Goal: Contribute content: Contribute content

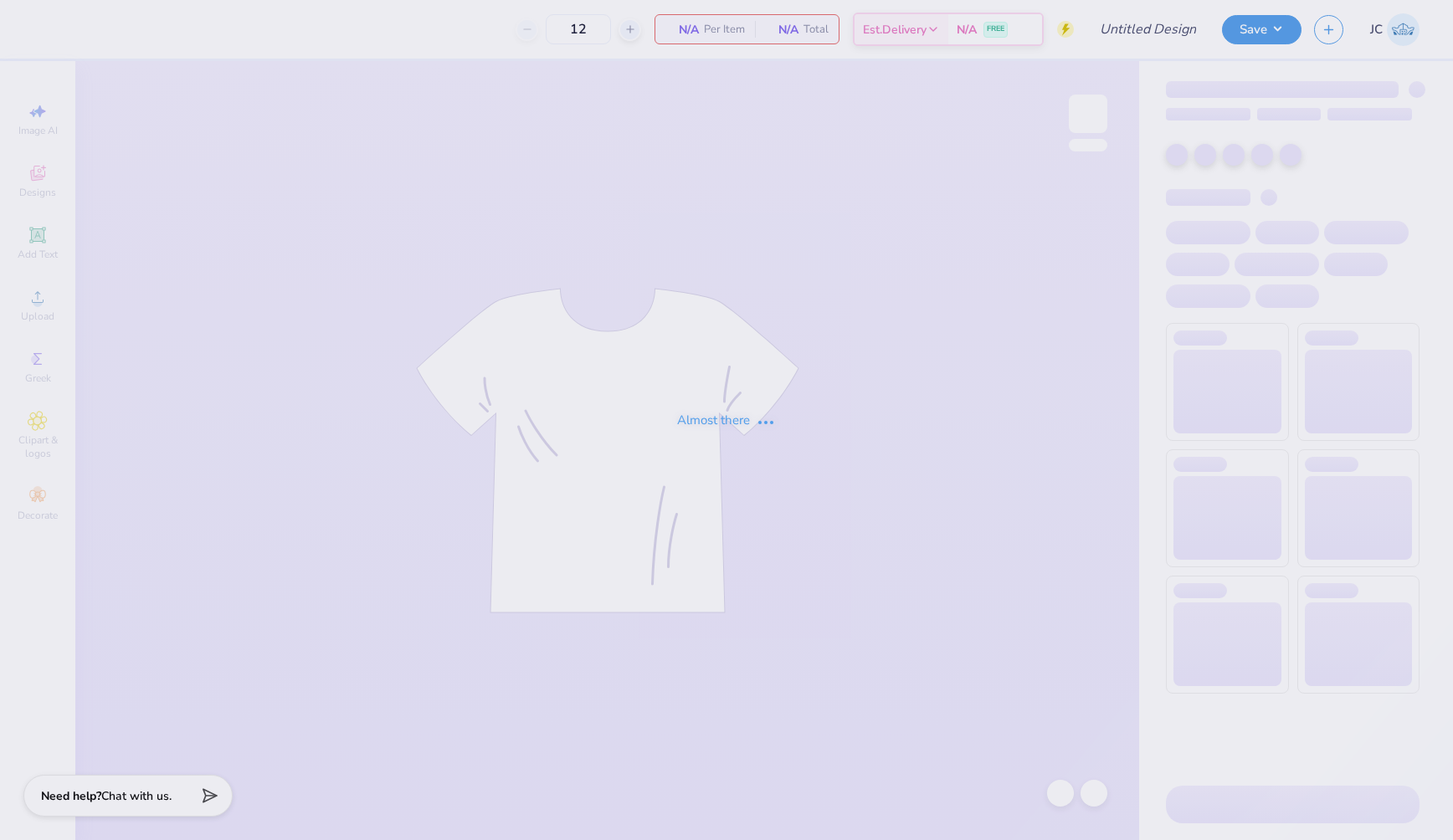
type input "ID Gphi Philo F25"
type input "24"
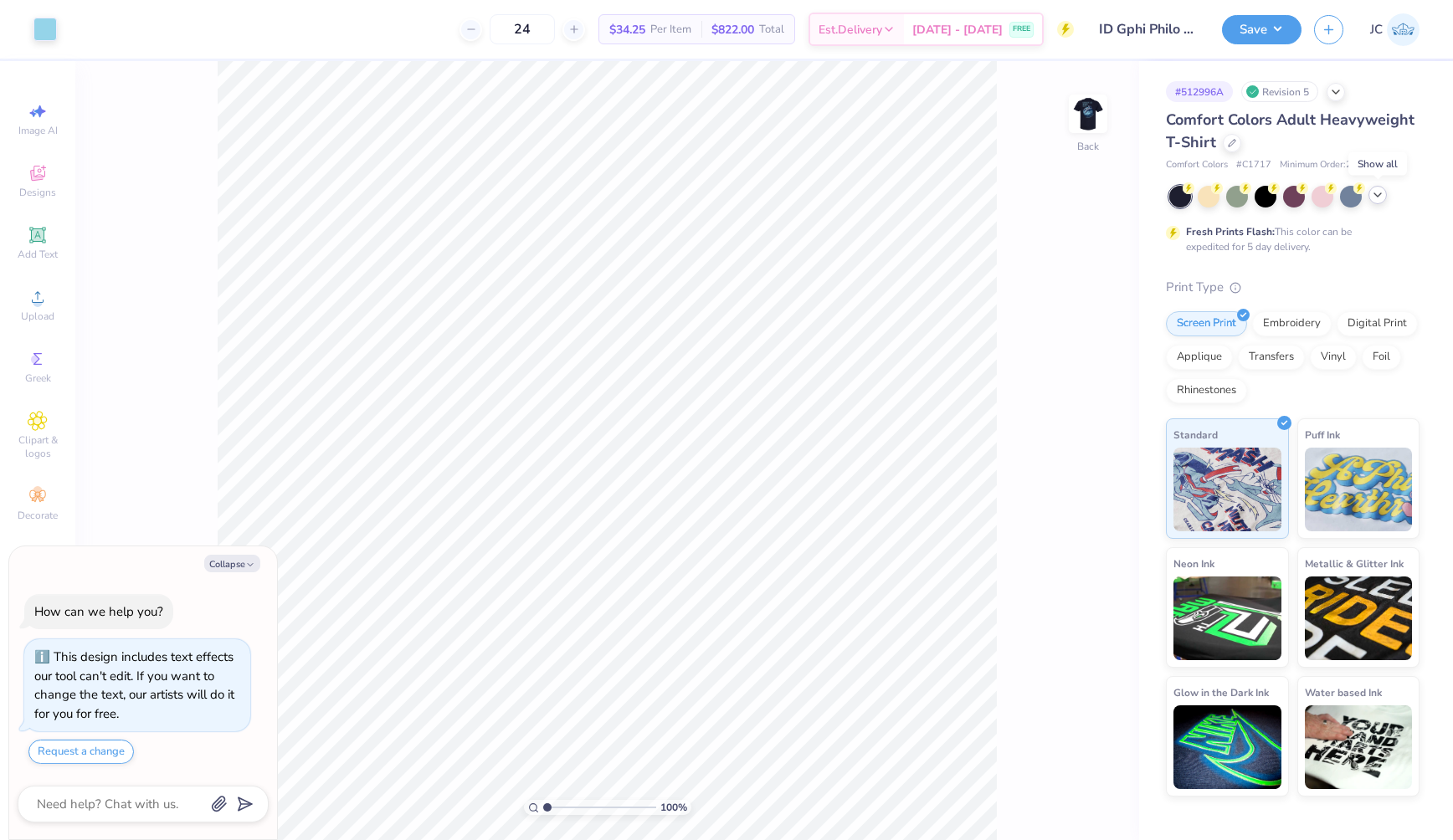
click at [1378, 195] on polyline at bounding box center [1377, 195] width 6 height 4
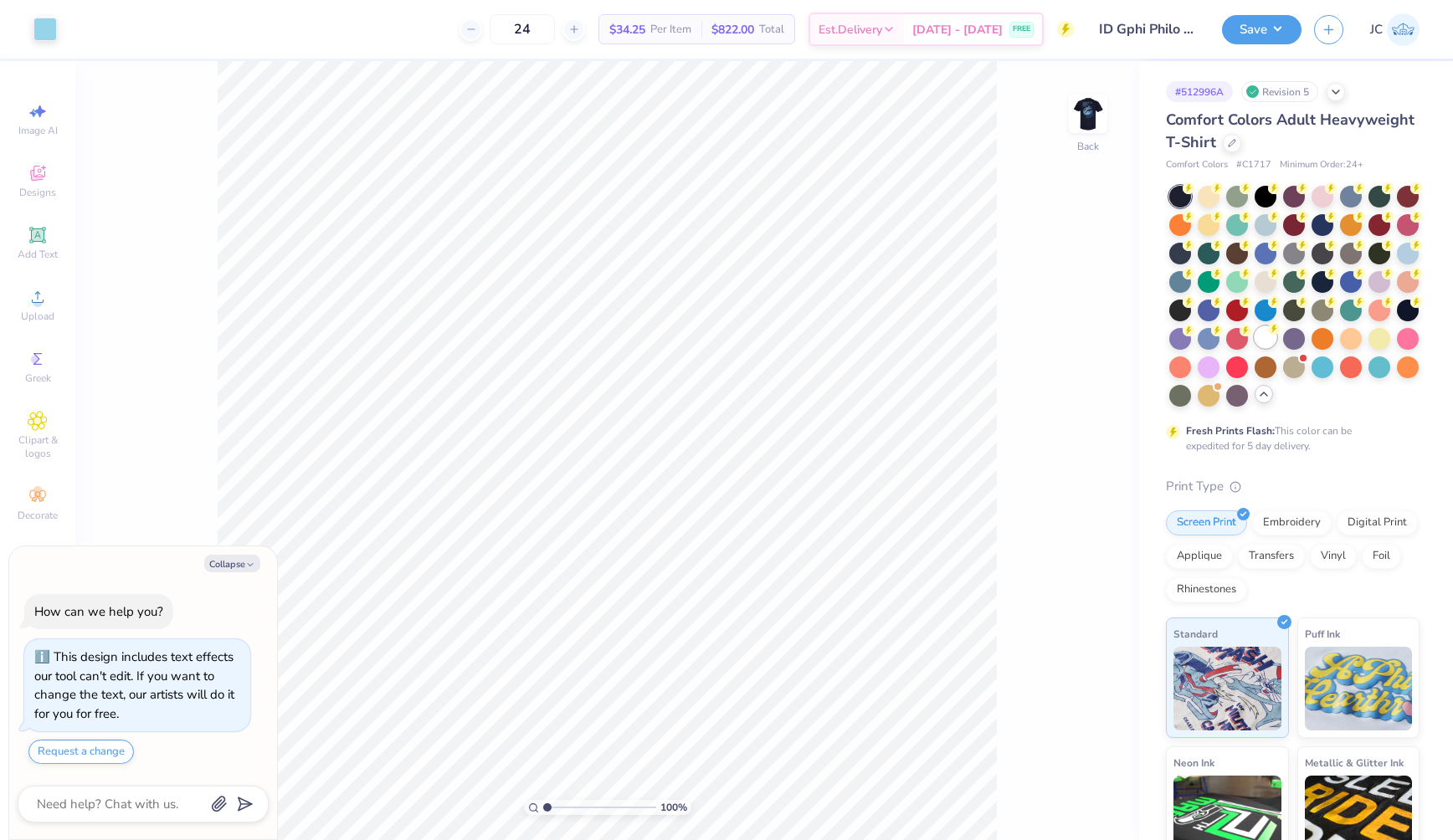
click at [1268, 337] on div at bounding box center [1266, 337] width 21 height 21
click at [1087, 131] on img at bounding box center [1088, 114] width 67 height 67
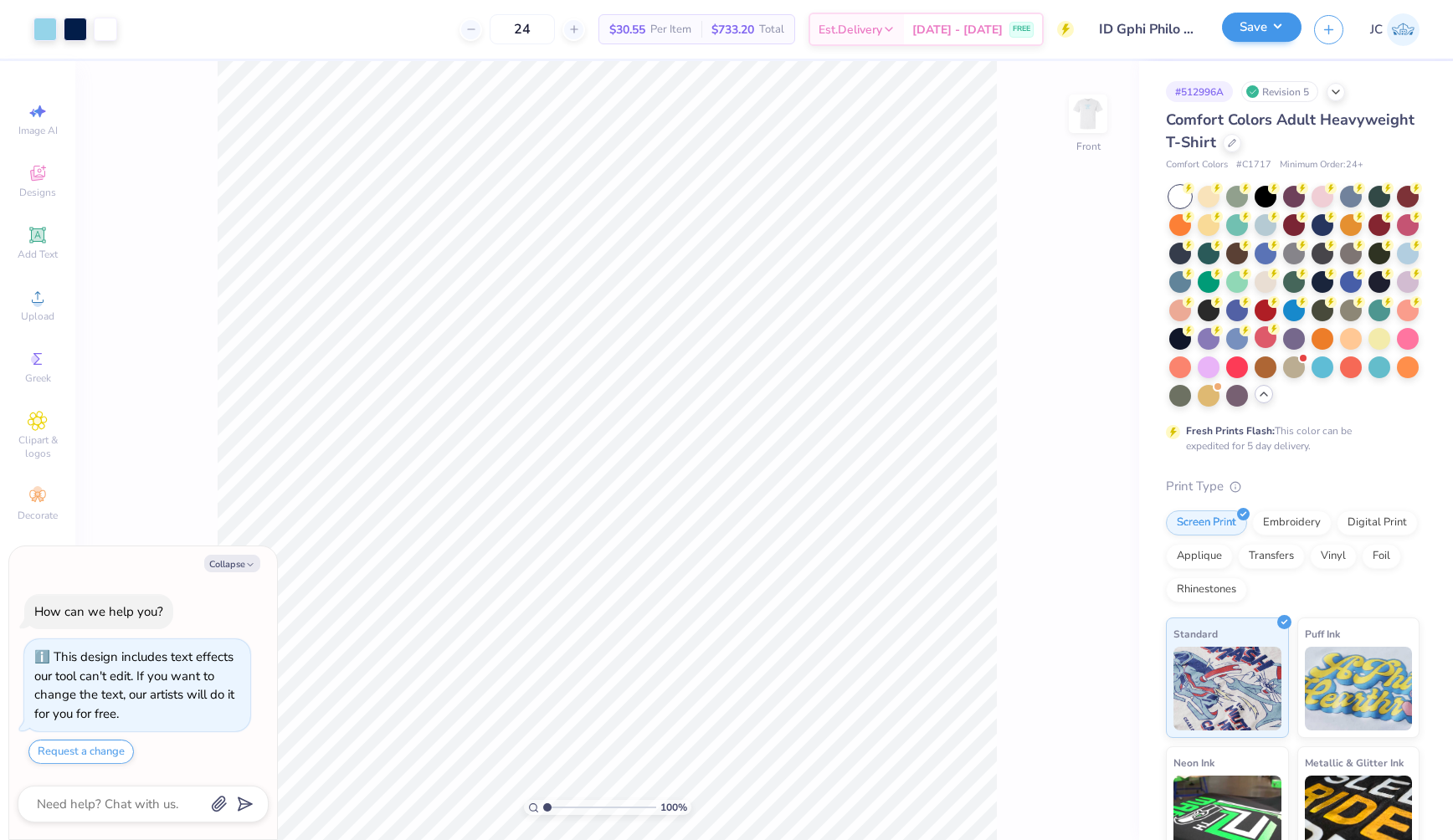
click at [1268, 30] on button "Save" at bounding box center [1261, 27] width 80 height 30
type textarea "x"
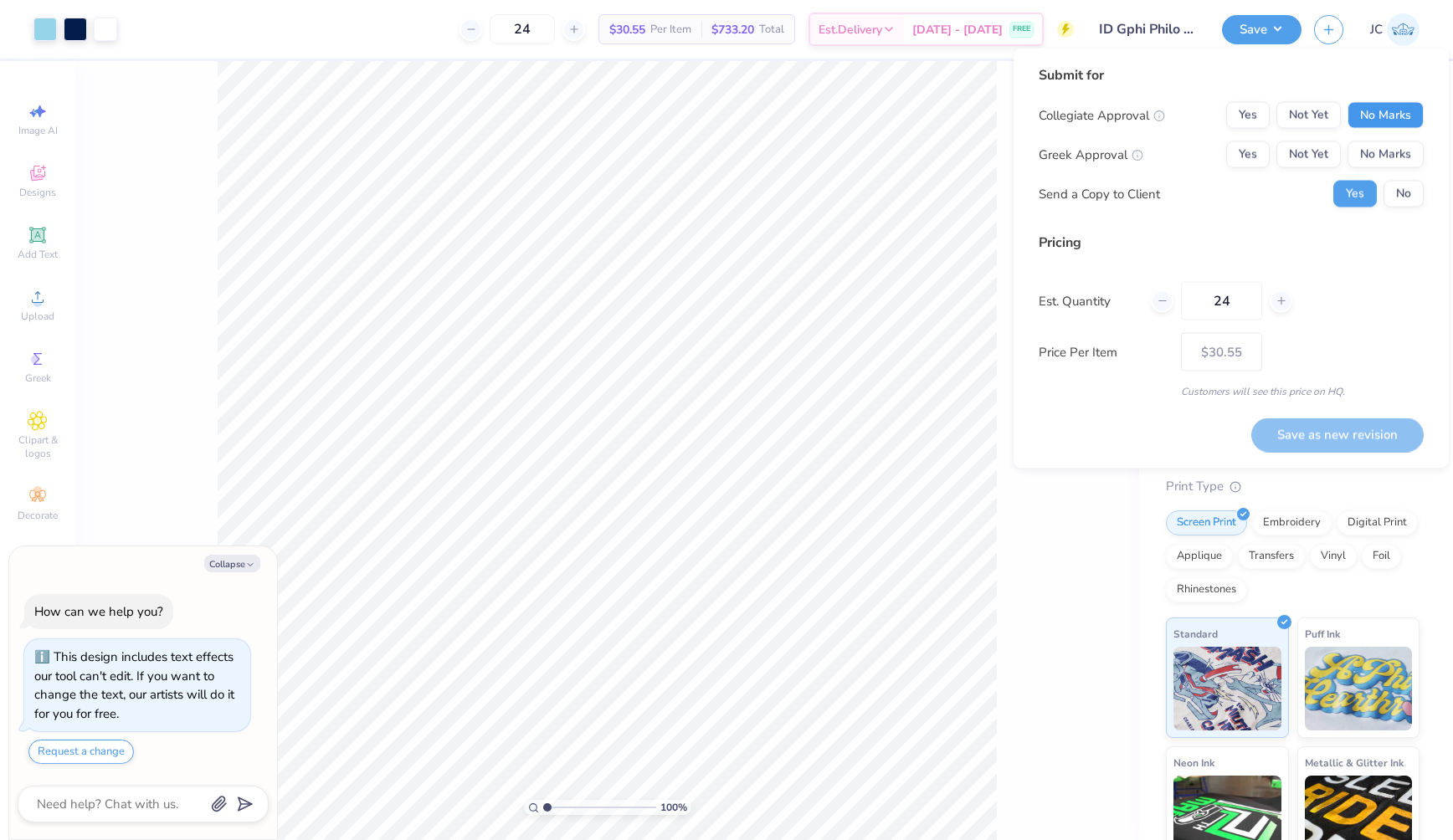
click at [1391, 119] on button "No Marks" at bounding box center [1385, 116] width 76 height 27
click at [1306, 159] on button "Not Yet" at bounding box center [1309, 155] width 64 height 27
click at [1283, 433] on button "Save as new revision" at bounding box center [1337, 434] width 172 height 34
type input "$30.55"
type textarea "x"
